Goal: Information Seeking & Learning: Learn about a topic

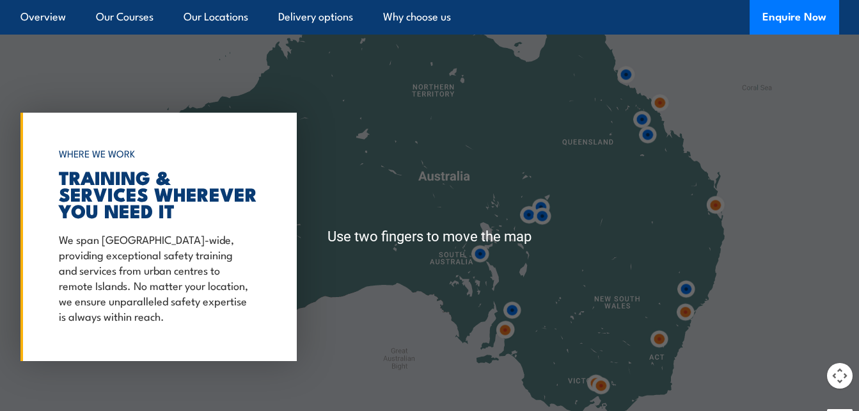
scroll to position [1811, 0]
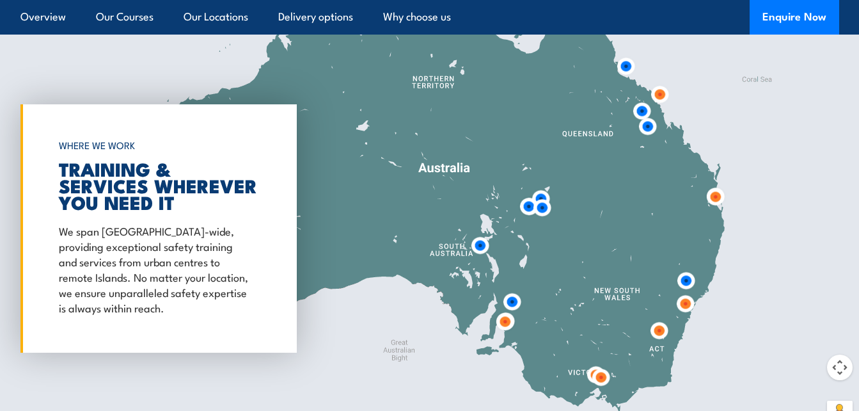
click at [635, 233] on div at bounding box center [429, 228] width 859 height 426
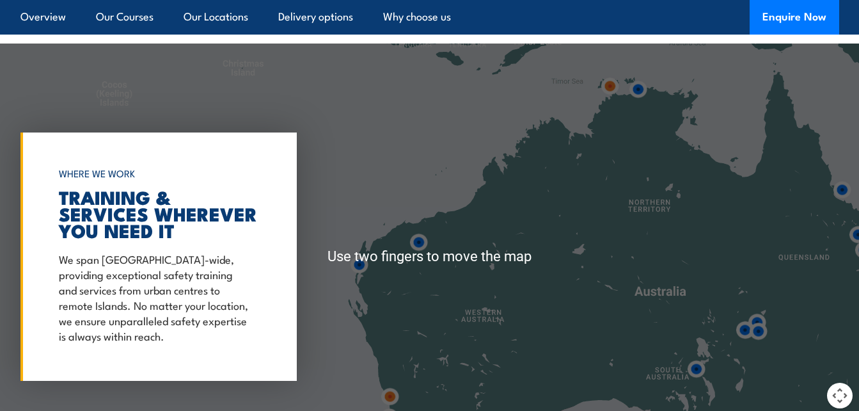
scroll to position [1787, 0]
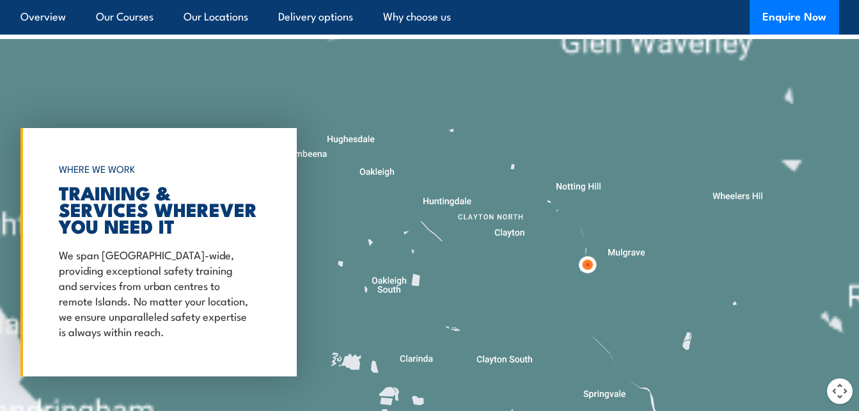
click at [592, 269] on p "Tea and coffee facilities are provided, however we do not provide lunch for tra…" at bounding box center [539, 290] width 239 height 77
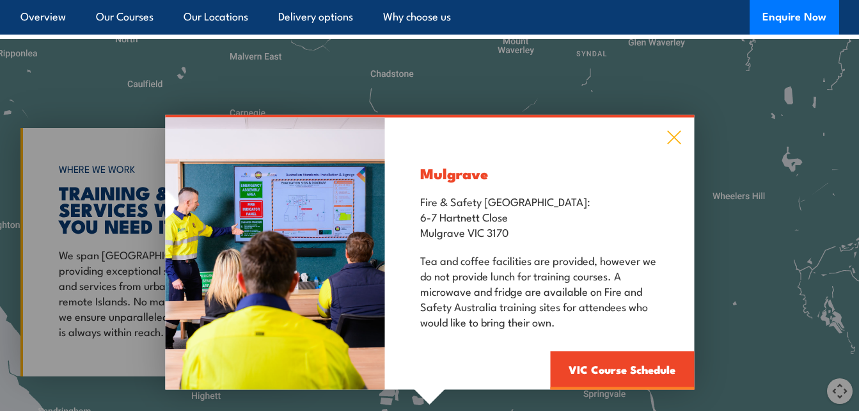
click at [667, 131] on icon at bounding box center [674, 138] width 15 height 14
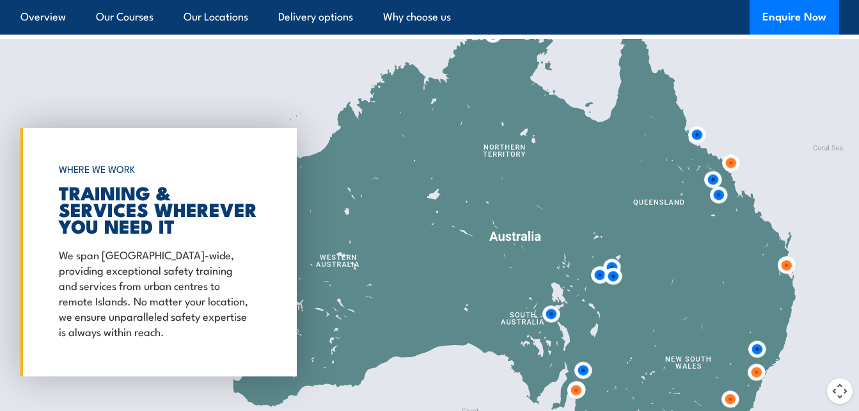
click at [608, 274] on p "At this remote Queensland mining site, our security personnel and Emergency Ser…" at bounding box center [539, 257] width 239 height 77
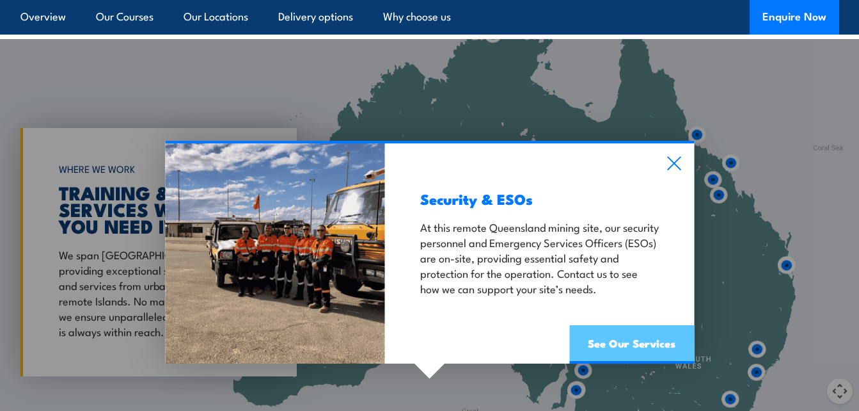
click at [639, 337] on link "See Our Services" at bounding box center [631, 344] width 125 height 38
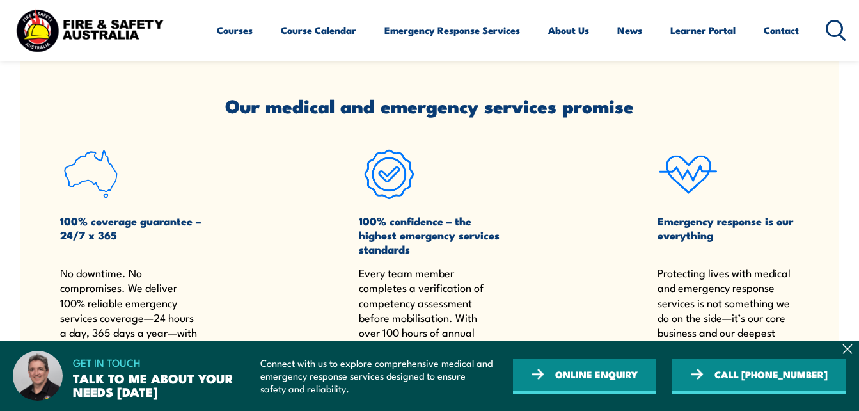
scroll to position [1257, 0]
